Goal: Task Accomplishment & Management: Use online tool/utility

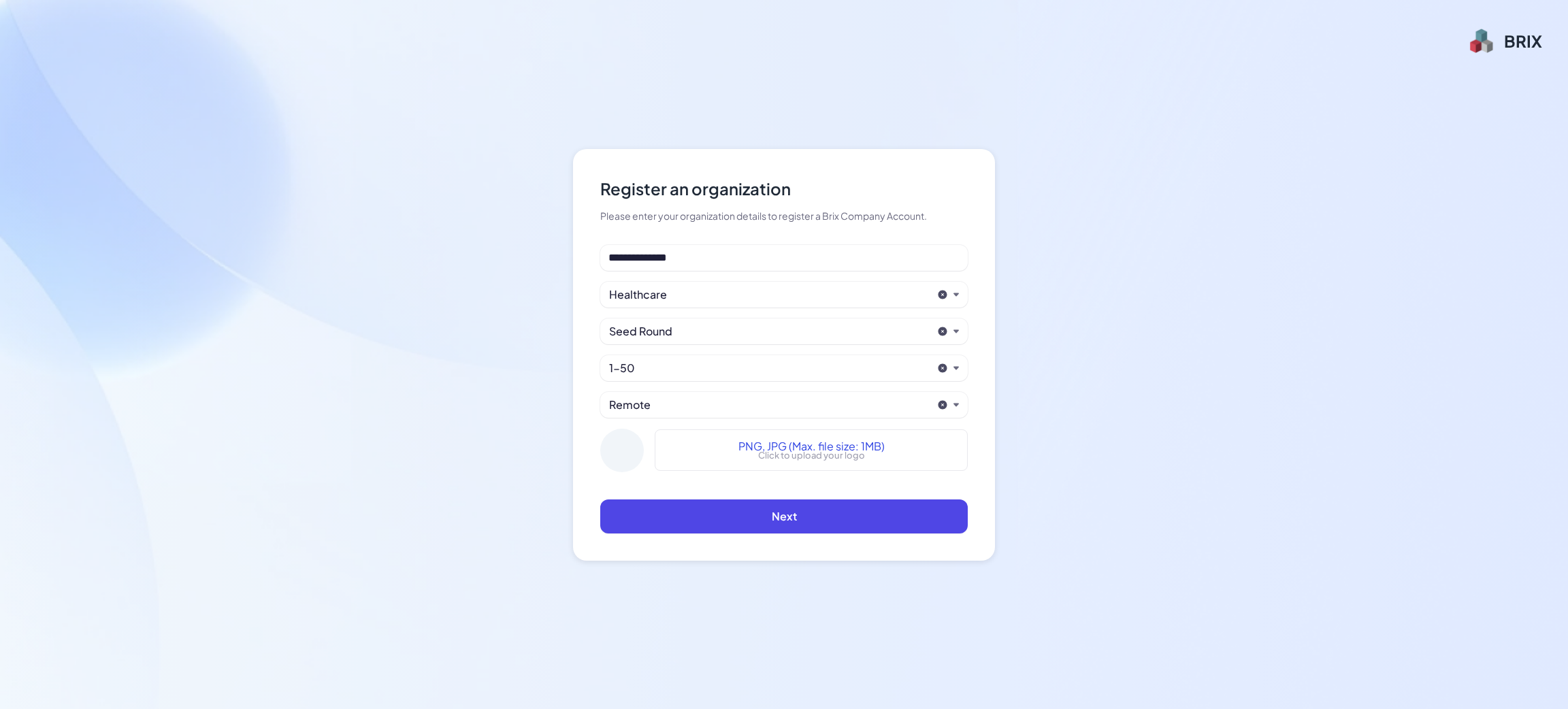
click at [681, 294] on div "Healthcare" at bounding box center [770, 295] width 323 height 16
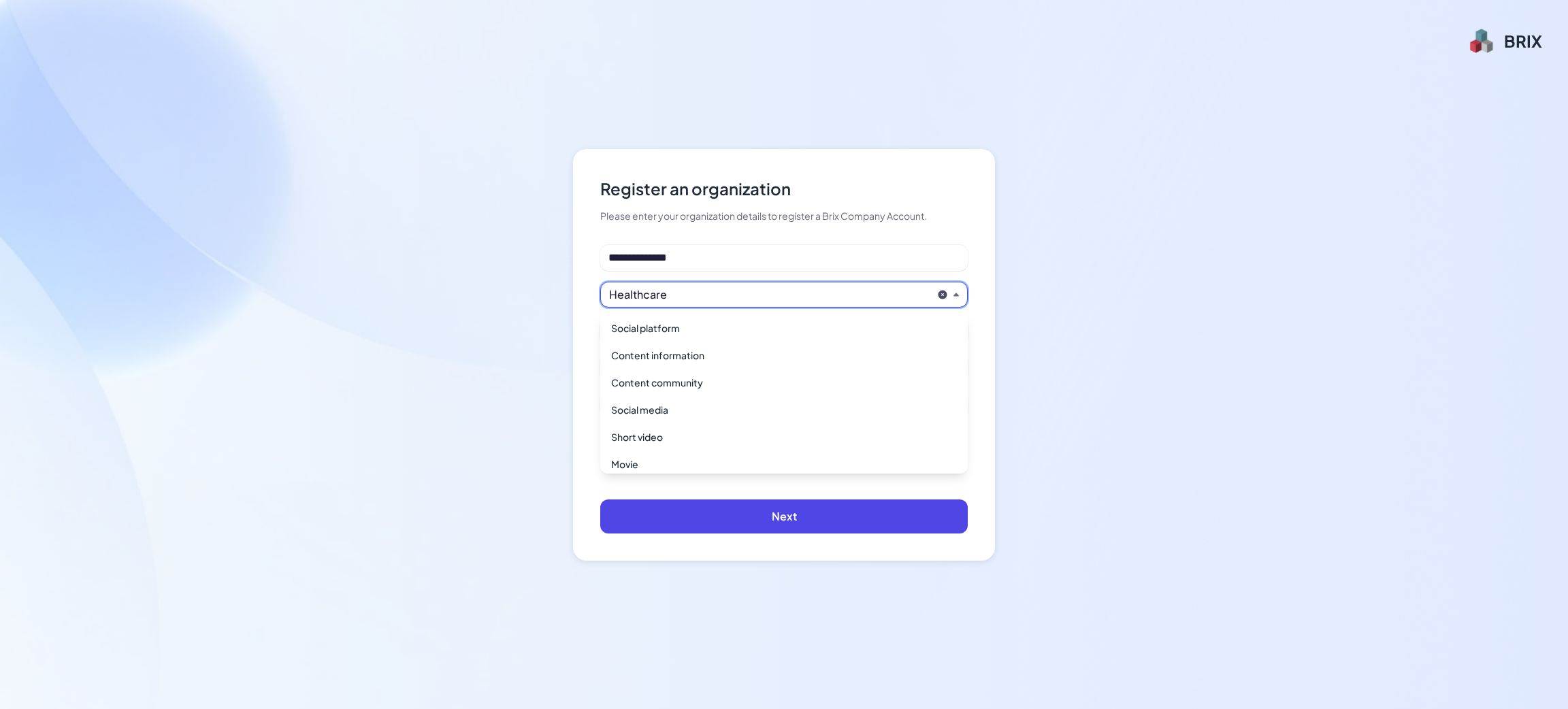
scroll to position [466, 0]
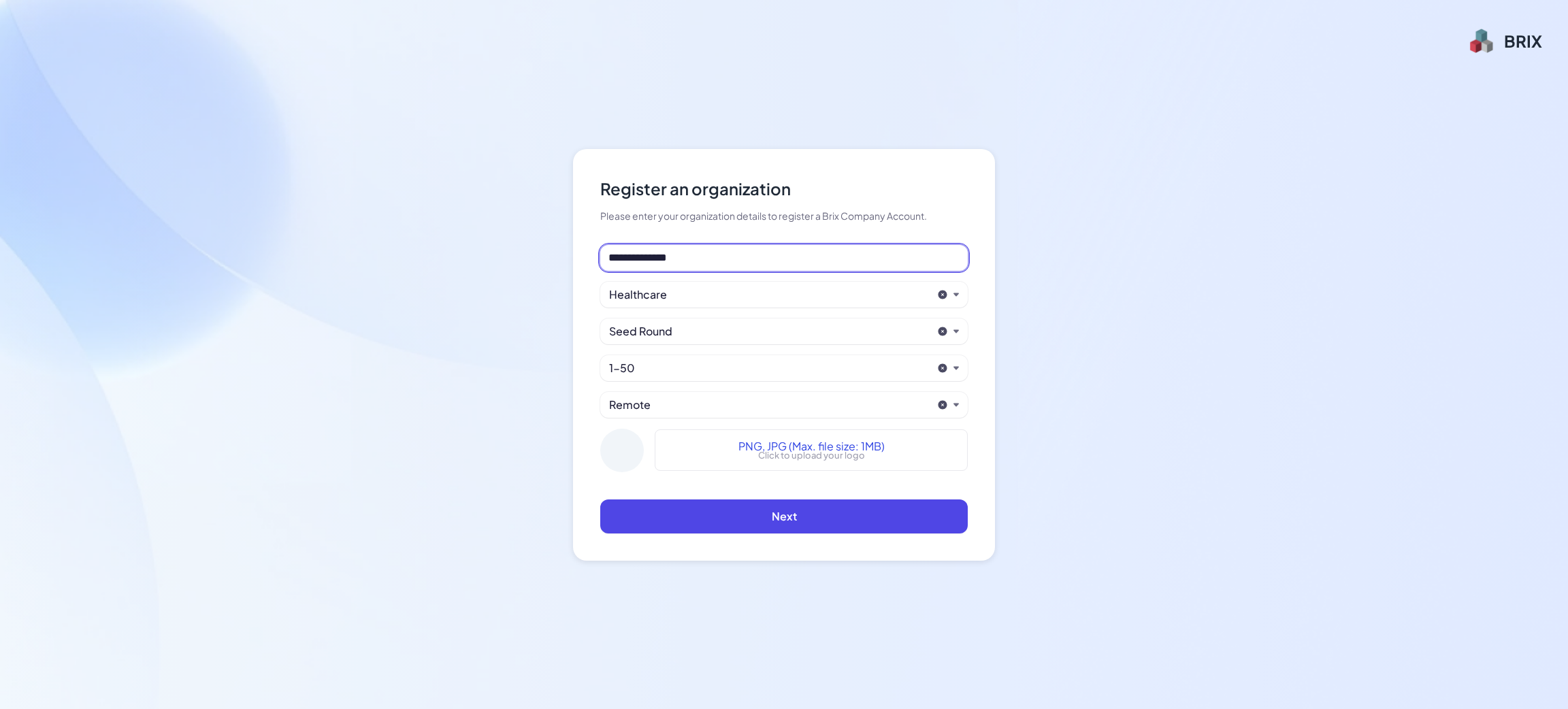
click at [688, 264] on input "**********" at bounding box center [784, 258] width 368 height 26
click at [745, 451] on span "PNG, JPG (Max. file size: 1MB)" at bounding box center [812, 447] width 146 height 16
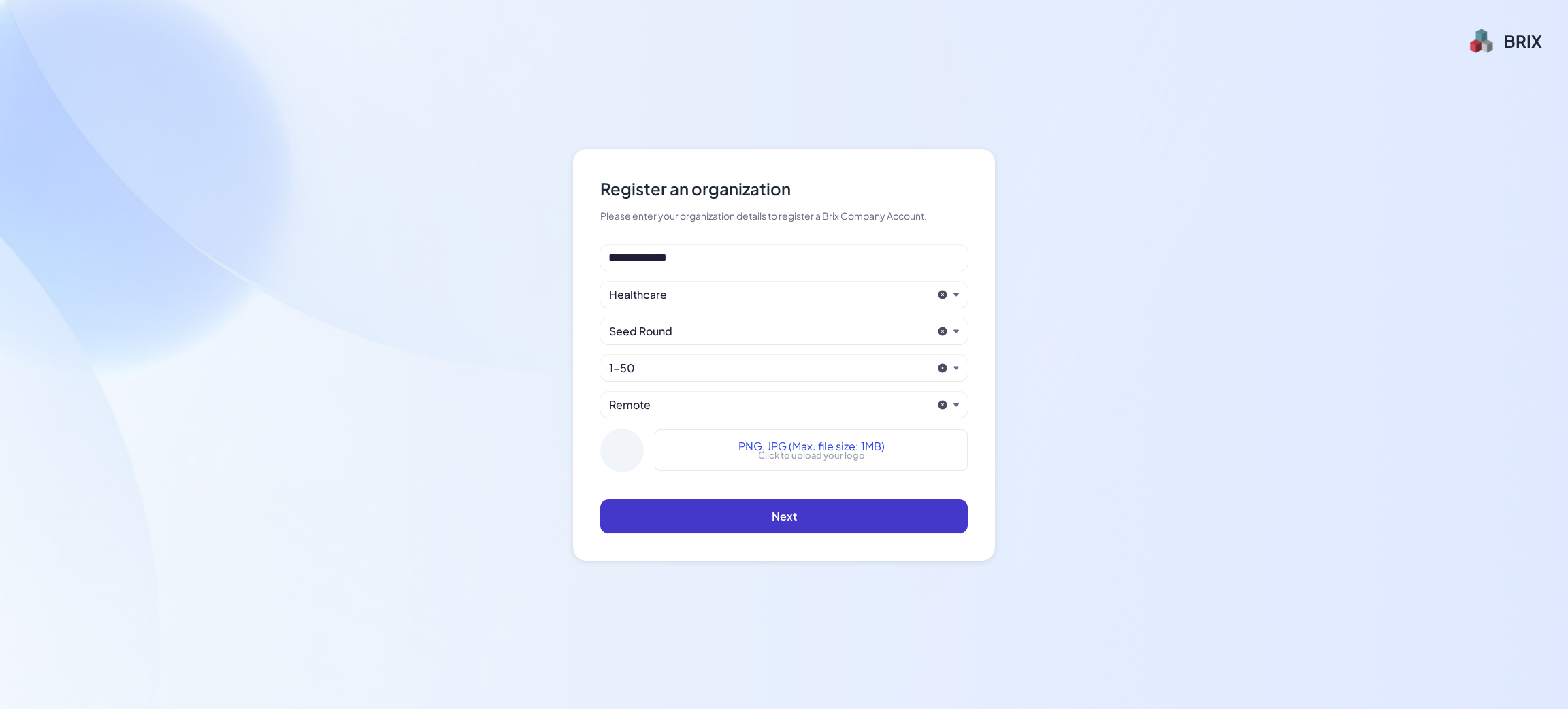
click at [721, 507] on button "Next" at bounding box center [784, 517] width 368 height 34
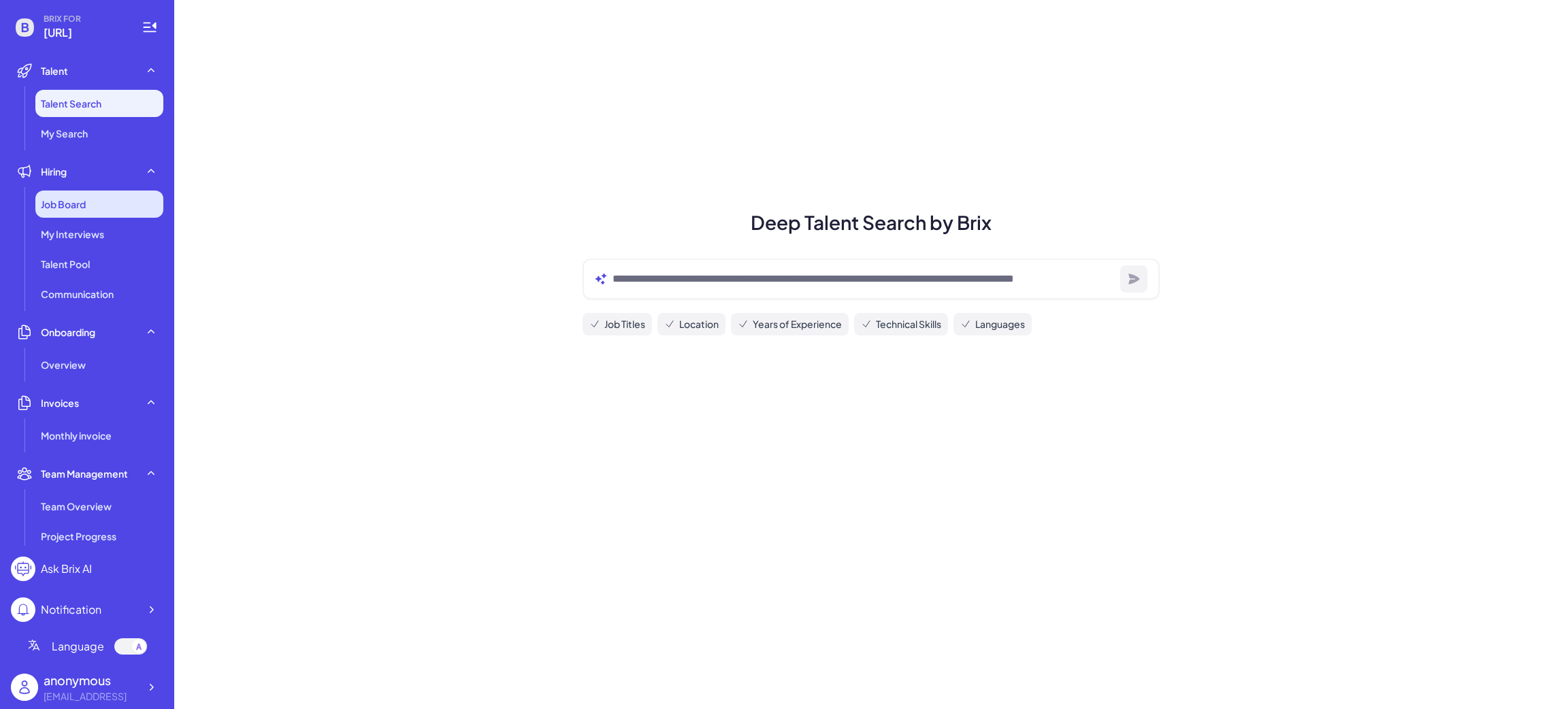
click at [60, 201] on span "Job Board" at bounding box center [63, 204] width 45 height 14
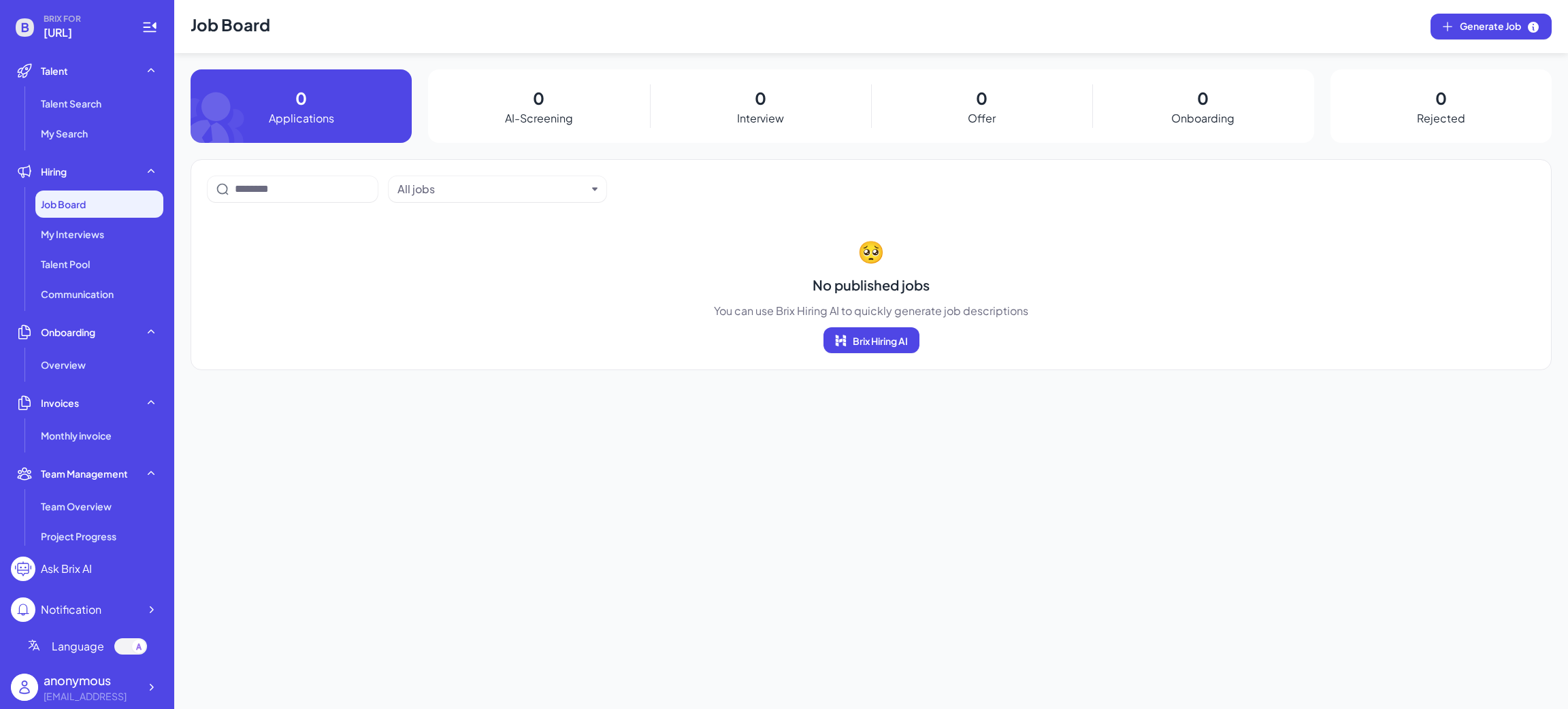
click at [357, 289] on section "🥺 No published jobs You can use Brix Hiring AI to quickly generate job descript…" at bounding box center [871, 293] width 1327 height 118
